Goal: Task Accomplishment & Management: Use online tool/utility

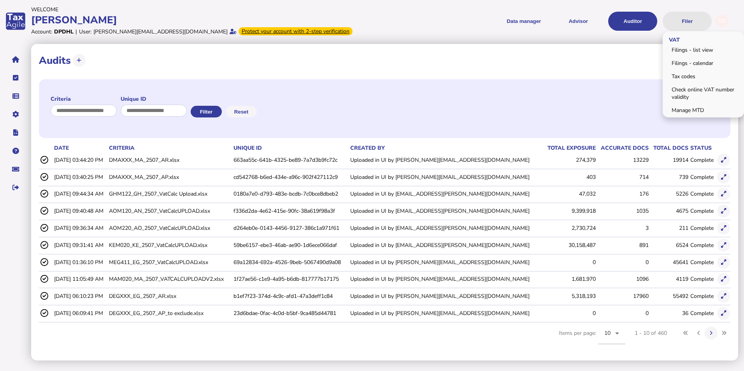
click at [686, 23] on button "Filer" at bounding box center [687, 21] width 49 height 19
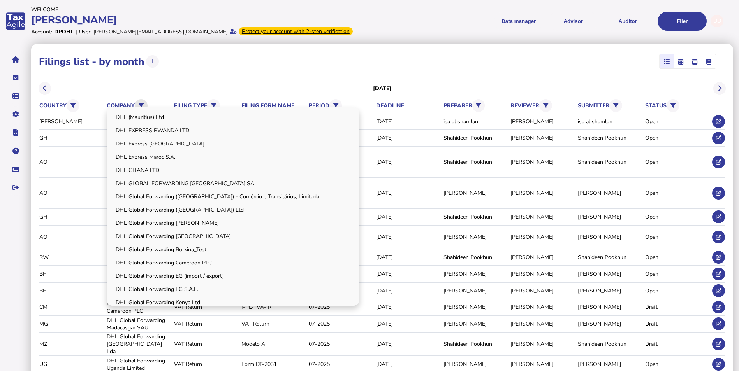
click at [142, 104] on icon at bounding box center [141, 105] width 5 height 5
click at [173, 157] on link "DHL Express Maroc S.A." at bounding box center [233, 157] width 250 height 12
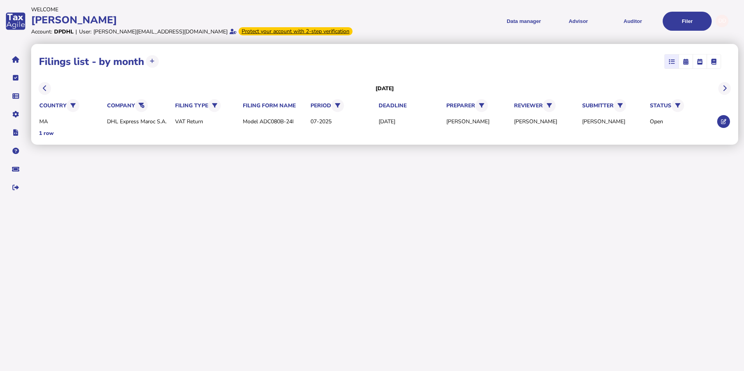
click at [185, 199] on div "**********" at bounding box center [387, 121] width 713 height 159
click at [140, 102] on button at bounding box center [141, 105] width 13 height 13
click at [144, 105] on icon at bounding box center [142, 105] width 6 height 5
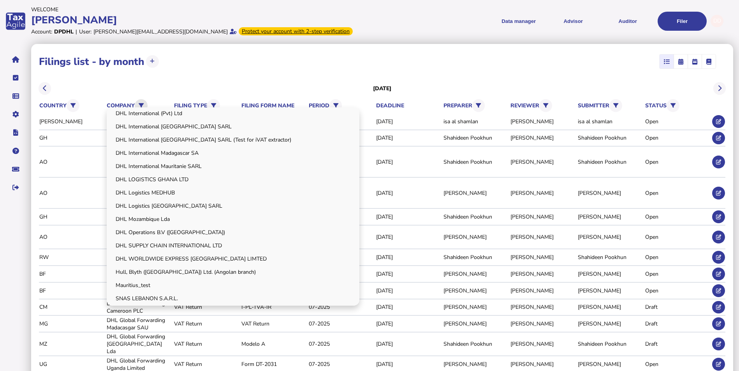
click at [142, 103] on icon at bounding box center [141, 105] width 5 height 5
click at [165, 207] on link "DHL Logistics [GEOGRAPHIC_DATA] SARL" at bounding box center [233, 206] width 250 height 12
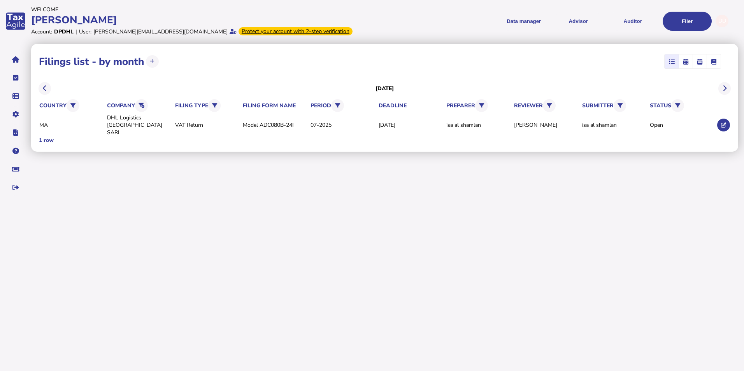
click at [166, 201] on html "**********" at bounding box center [372, 100] width 744 height 201
click at [144, 104] on icon at bounding box center [142, 105] width 6 height 5
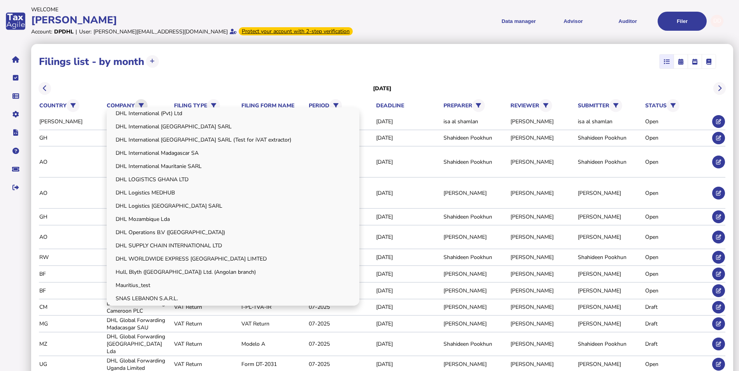
click at [143, 105] on icon at bounding box center [141, 105] width 5 height 5
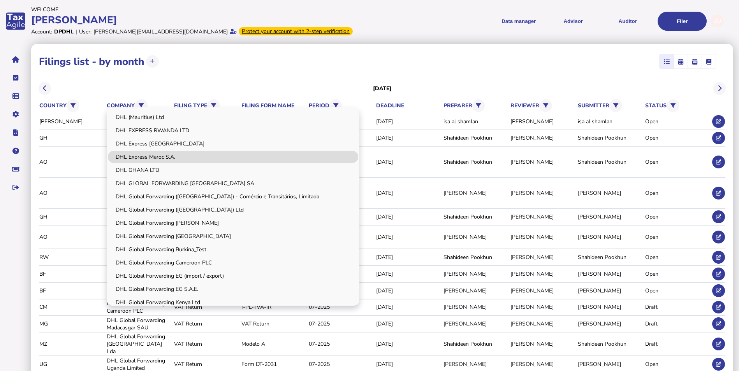
click at [160, 157] on link "DHL Express Maroc S.A." at bounding box center [233, 157] width 250 height 12
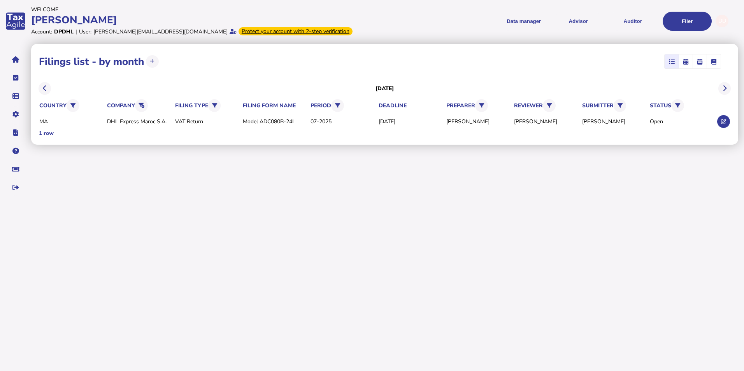
click at [159, 197] on div "**********" at bounding box center [387, 121] width 713 height 159
click at [723, 121] on icon at bounding box center [723, 121] width 5 height 5
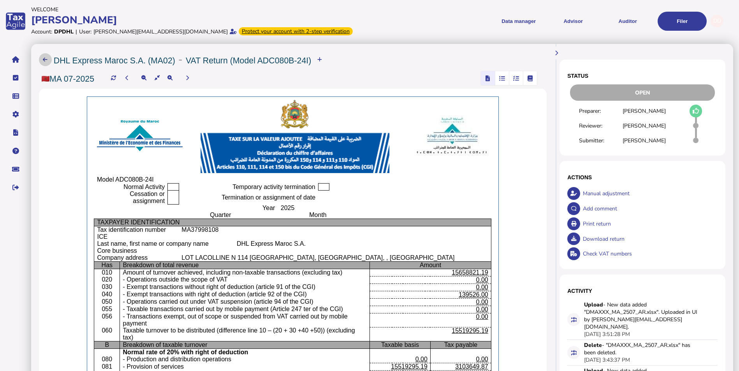
click at [46, 55] on button at bounding box center [45, 59] width 13 height 13
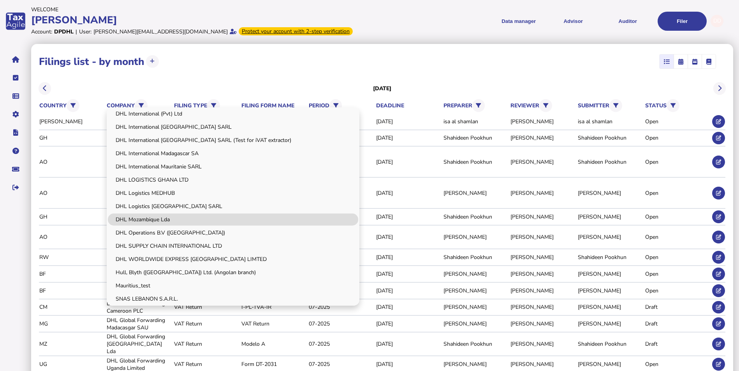
scroll to position [322, 0]
click at [170, 208] on link "DHL Logistics [GEOGRAPHIC_DATA] SARL" at bounding box center [233, 206] width 250 height 12
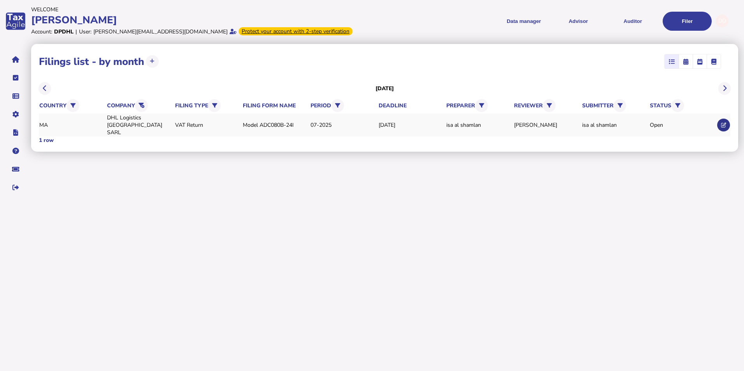
click at [721, 123] on icon at bounding box center [723, 125] width 5 height 5
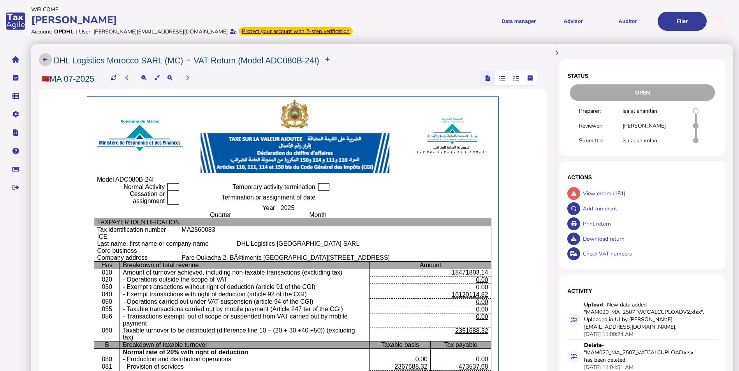
click at [46, 58] on icon at bounding box center [45, 59] width 5 height 5
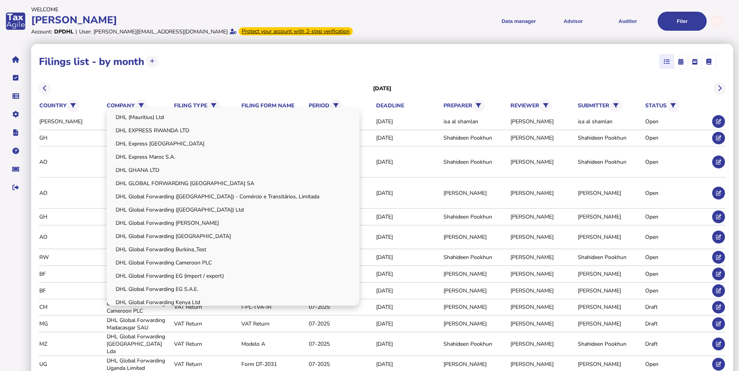
click at [139, 108] on div "DHL (Mauritius) Ltd DHL EXPRESS RWANDA LTD DHL Express Egypt DHL Express Maroc …" at bounding box center [233, 206] width 253 height 199
click at [166, 155] on link "DHL Express Maroc S.A." at bounding box center [233, 157] width 250 height 12
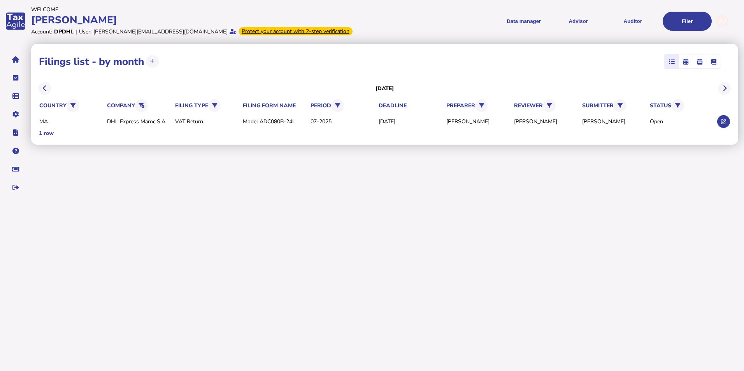
click at [482, 198] on div "**********" at bounding box center [387, 121] width 713 height 159
click at [719, 123] on button at bounding box center [723, 121] width 13 height 13
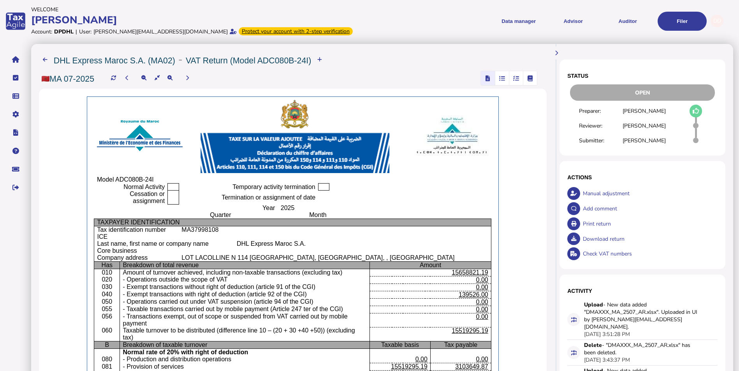
click at [517, 79] on icon "button" at bounding box center [516, 78] width 6 height 0
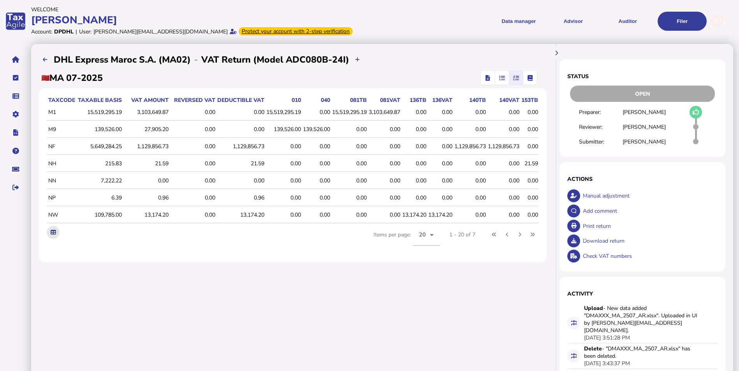
click at [53, 235] on icon at bounding box center [53, 232] width 5 height 5
click at [528, 78] on icon "button" at bounding box center [529, 78] width 5 height 0
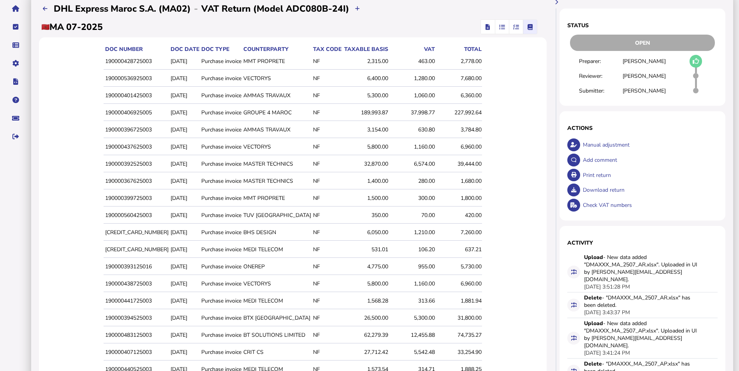
scroll to position [129, 0]
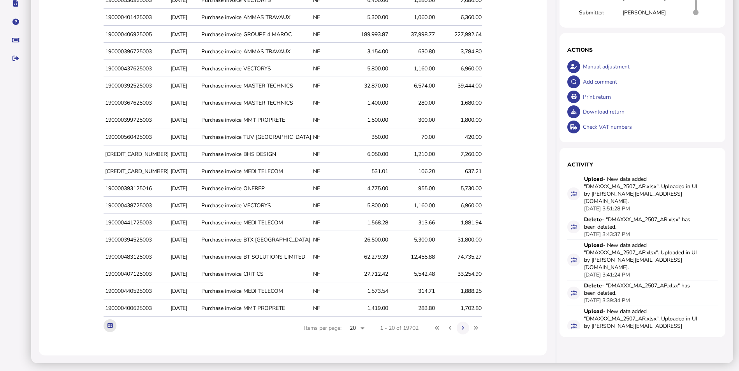
click at [113, 327] on icon at bounding box center [109, 325] width 5 height 5
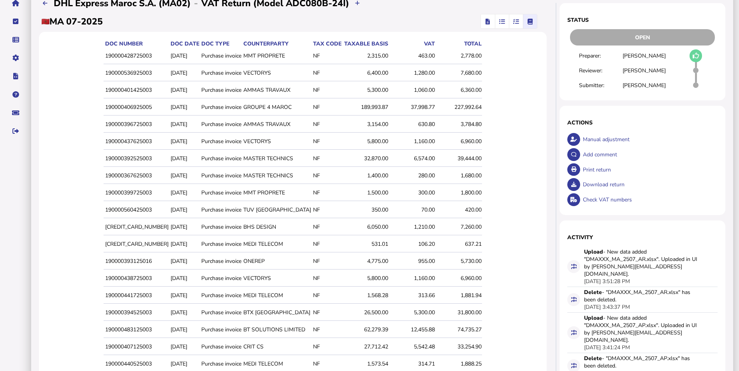
scroll to position [0, 0]
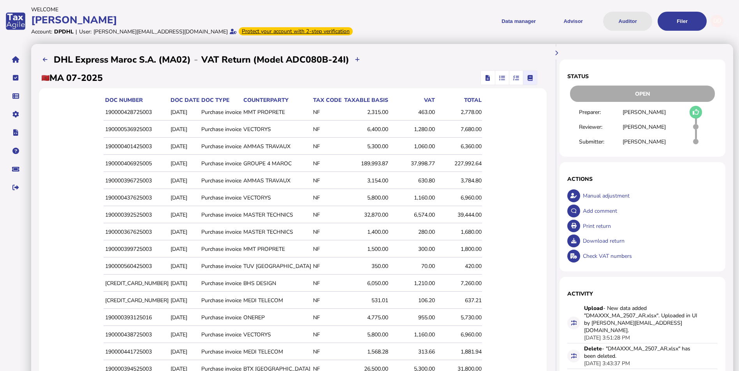
click at [630, 18] on button "Auditor" at bounding box center [627, 21] width 49 height 19
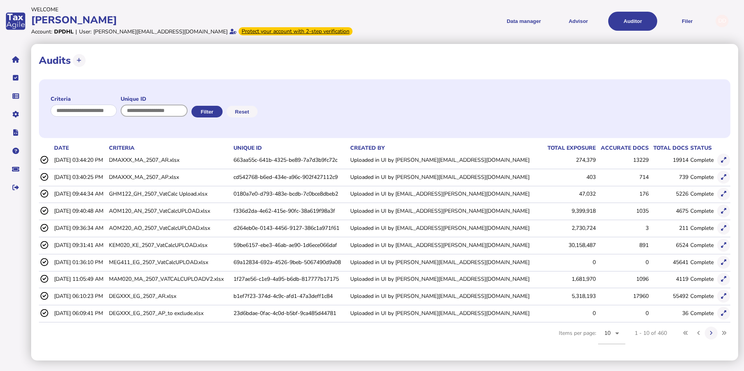
click at [186, 109] on input "input" at bounding box center [154, 111] width 67 height 12
click at [619, 334] on icon at bounding box center [617, 333] width 9 height 9
click at [614, 309] on span "100" at bounding box center [610, 310] width 10 height 9
click at [473, 359] on div "**********" at bounding box center [384, 202] width 707 height 317
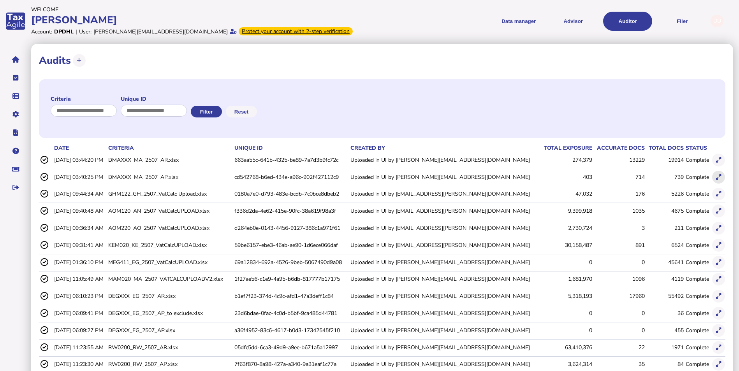
click at [719, 177] on icon at bounding box center [718, 177] width 5 height 5
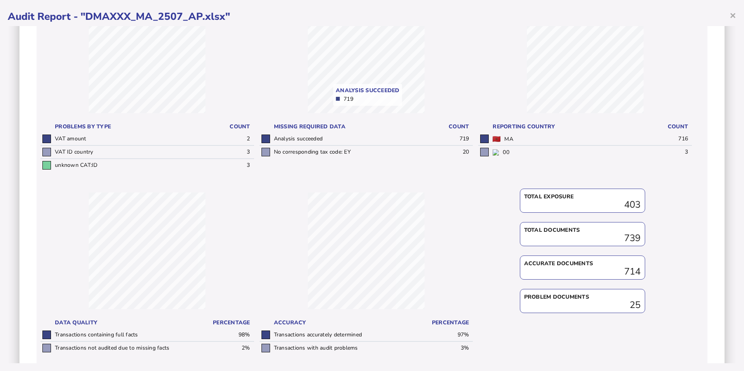
scroll to position [181, 0]
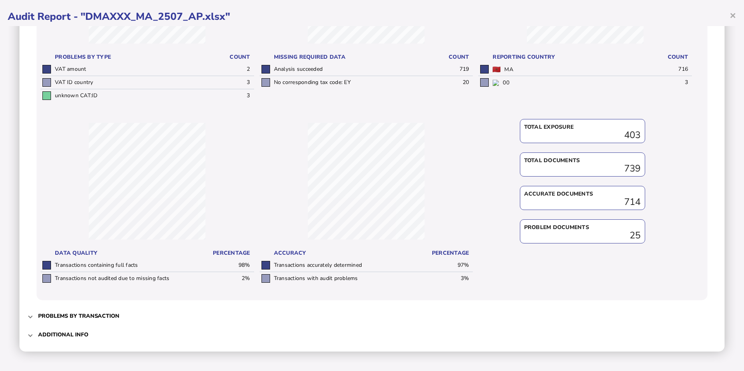
click at [45, 334] on h3 "Additional info" at bounding box center [63, 334] width 50 height 7
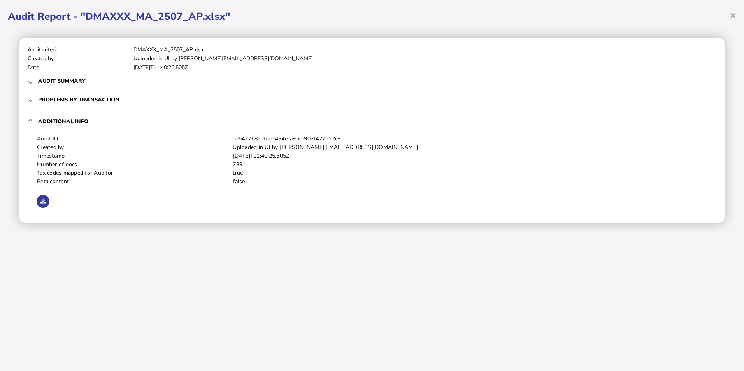
scroll to position [0, 0]
click at [44, 204] on icon at bounding box center [42, 201] width 5 height 5
click at [732, 13] on span "×" at bounding box center [733, 15] width 7 height 15
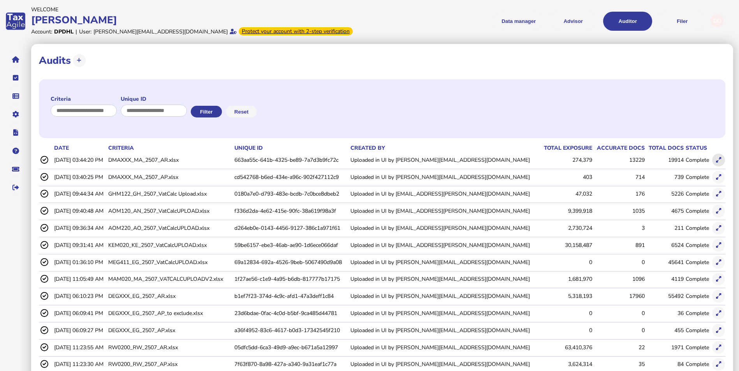
click at [717, 158] on icon at bounding box center [718, 160] width 5 height 5
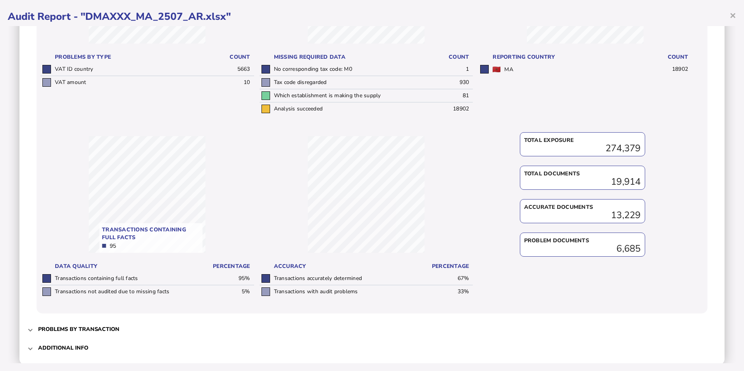
scroll to position [195, 0]
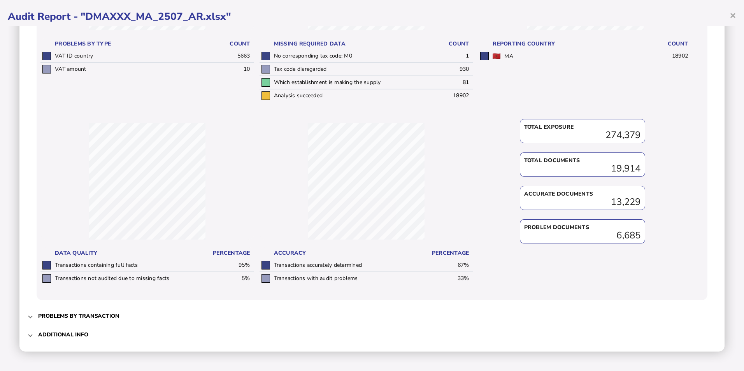
click at [80, 336] on h3 "Additional info" at bounding box center [63, 334] width 50 height 7
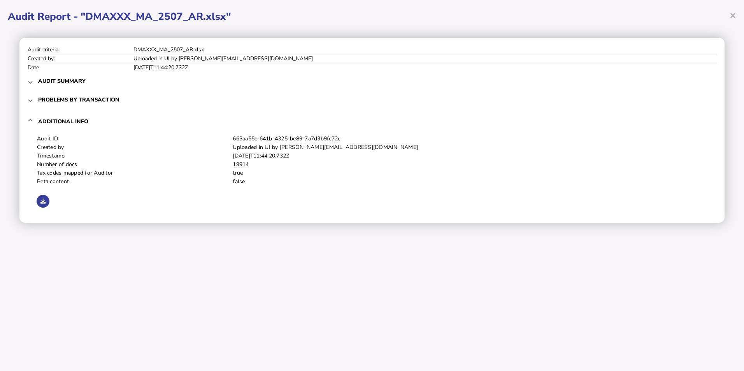
scroll to position [0, 0]
click at [39, 202] on button at bounding box center [43, 201] width 13 height 13
click at [429, 269] on div "× Audit Report - "DMAXXX_MA_2507_AR.xlsx" Audit criteria: DMAXXX_MA_2507_AR.xls…" at bounding box center [372, 185] width 744 height 371
